Goal: Task Accomplishment & Management: Manage account settings

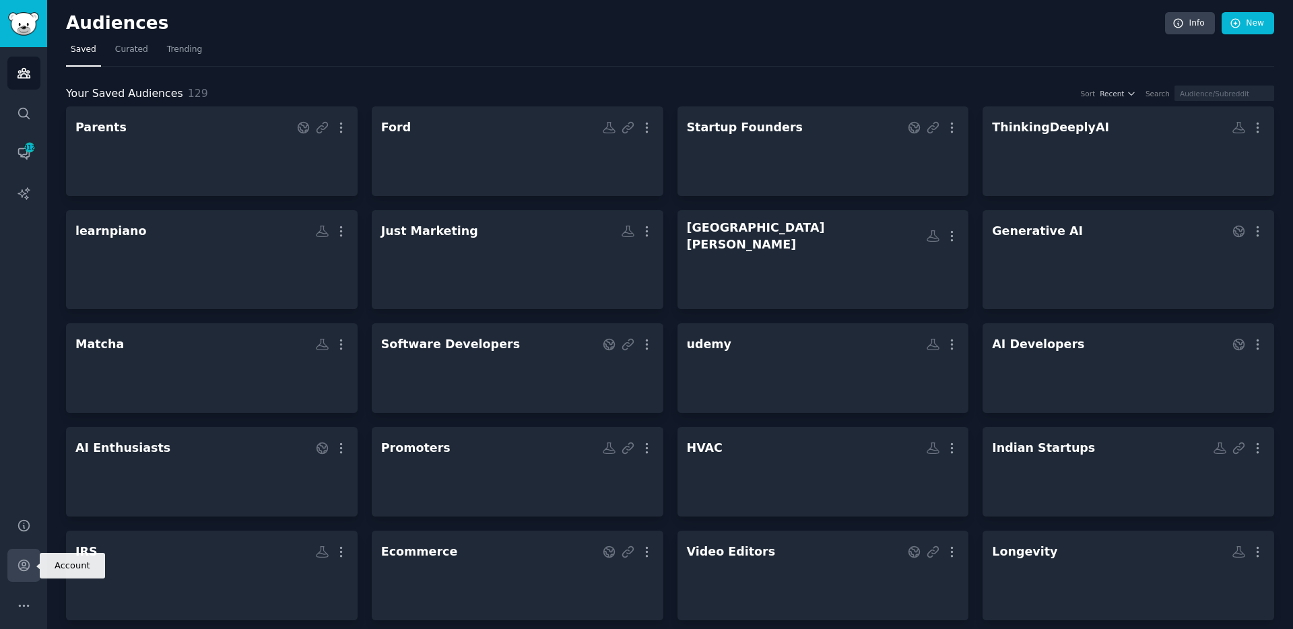
click at [32, 567] on link "Account" at bounding box center [23, 565] width 33 height 33
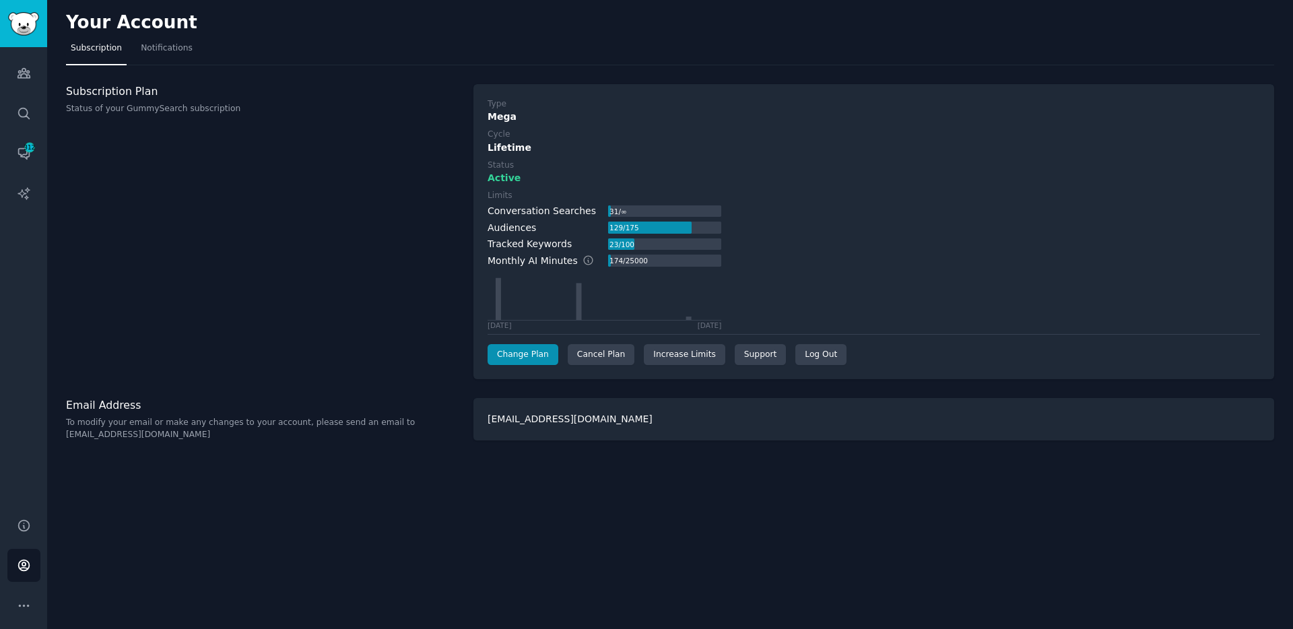
click at [288, 231] on div "Subscription Plan Status of your GummySearch subscription" at bounding box center [262, 232] width 393 height 296
click at [268, 248] on div "Subscription Plan Status of your GummySearch subscription" at bounding box center [262, 232] width 393 height 296
click at [304, 200] on div "Subscription Plan Status of your GummySearch subscription" at bounding box center [262, 232] width 393 height 296
